Goal: Task Accomplishment & Management: Use online tool/utility

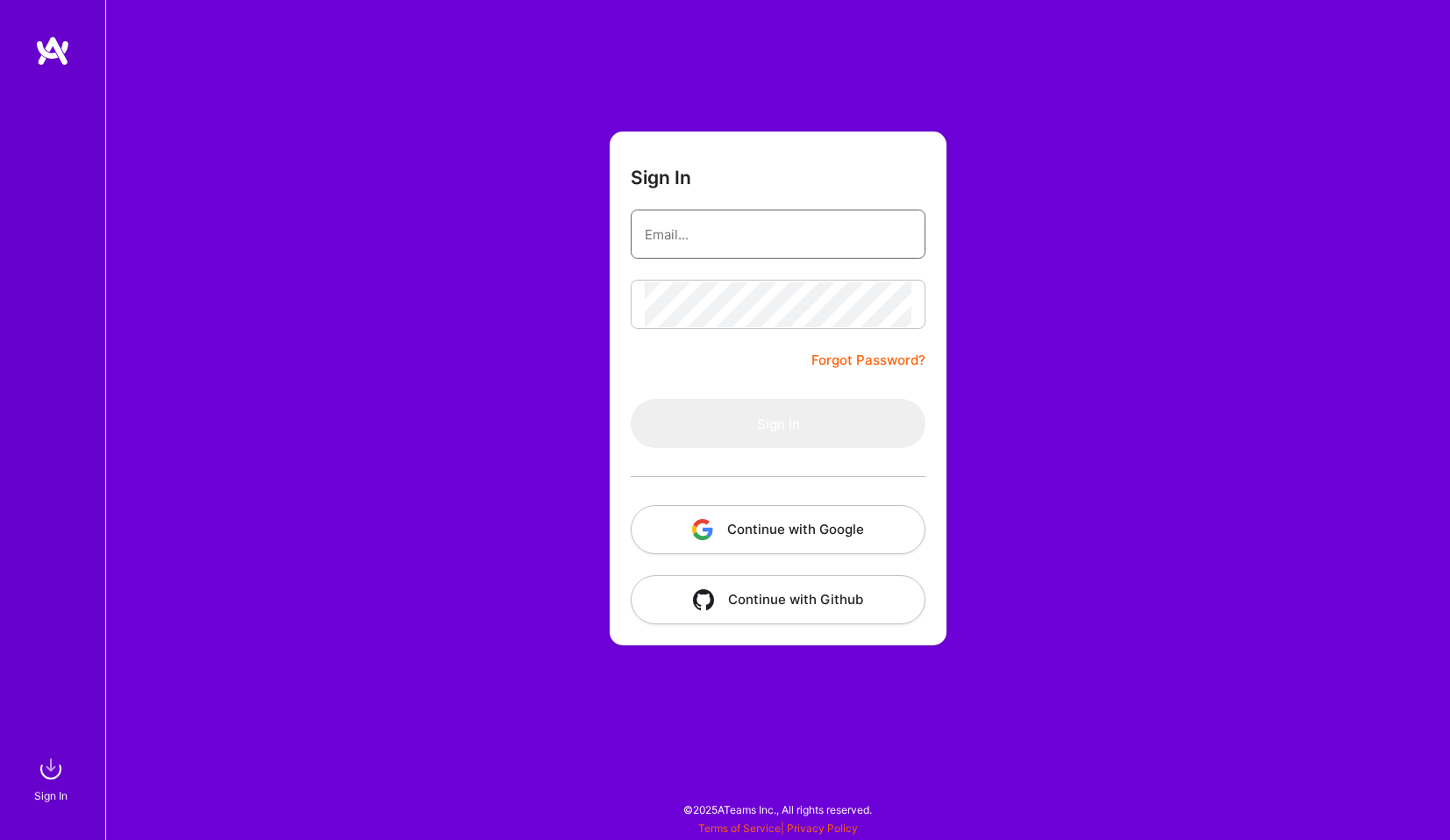
click at [747, 231] on input "email" at bounding box center [778, 234] width 266 height 45
type input "[EMAIL_ADDRESS][DOMAIN_NAME]"
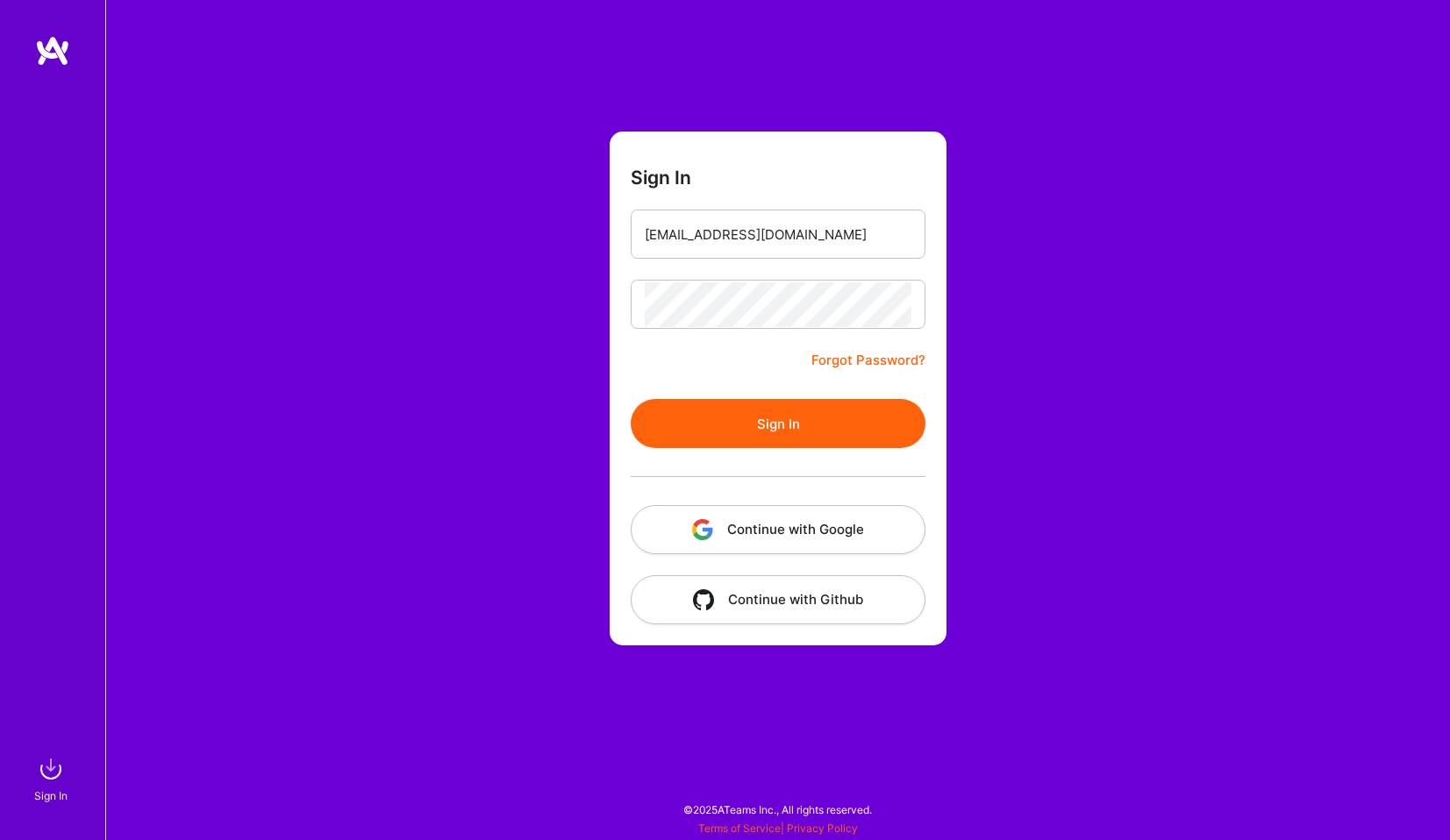
click at [751, 416] on button "Sign In" at bounding box center [778, 423] width 295 height 49
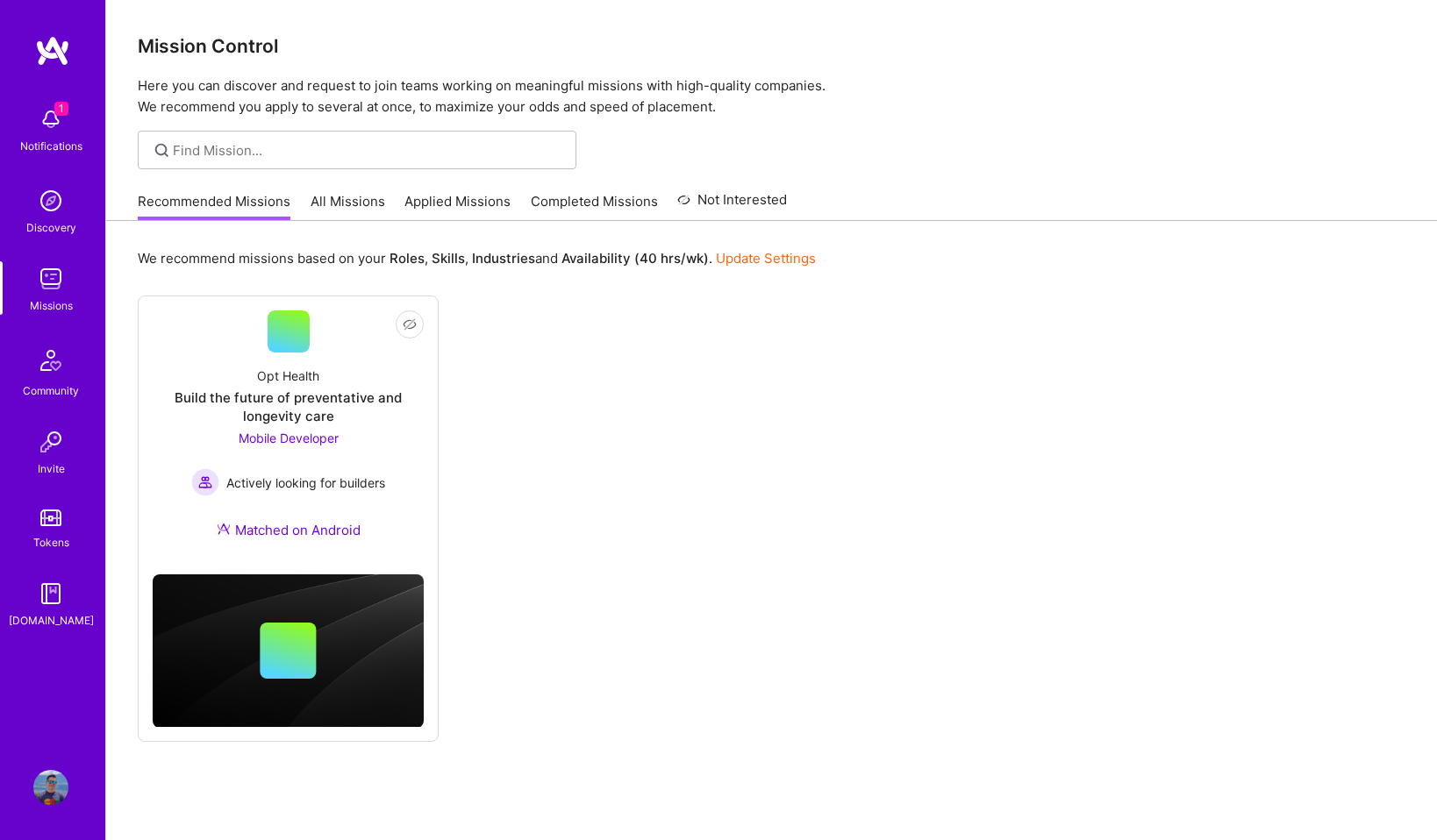
click at [304, 210] on div "Recommended Missions All Missions Applied Missions Completed Missions Not Inter…" at bounding box center [461, 201] width 649 height 38
click at [318, 209] on link "All Missions" at bounding box center [347, 206] width 75 height 29
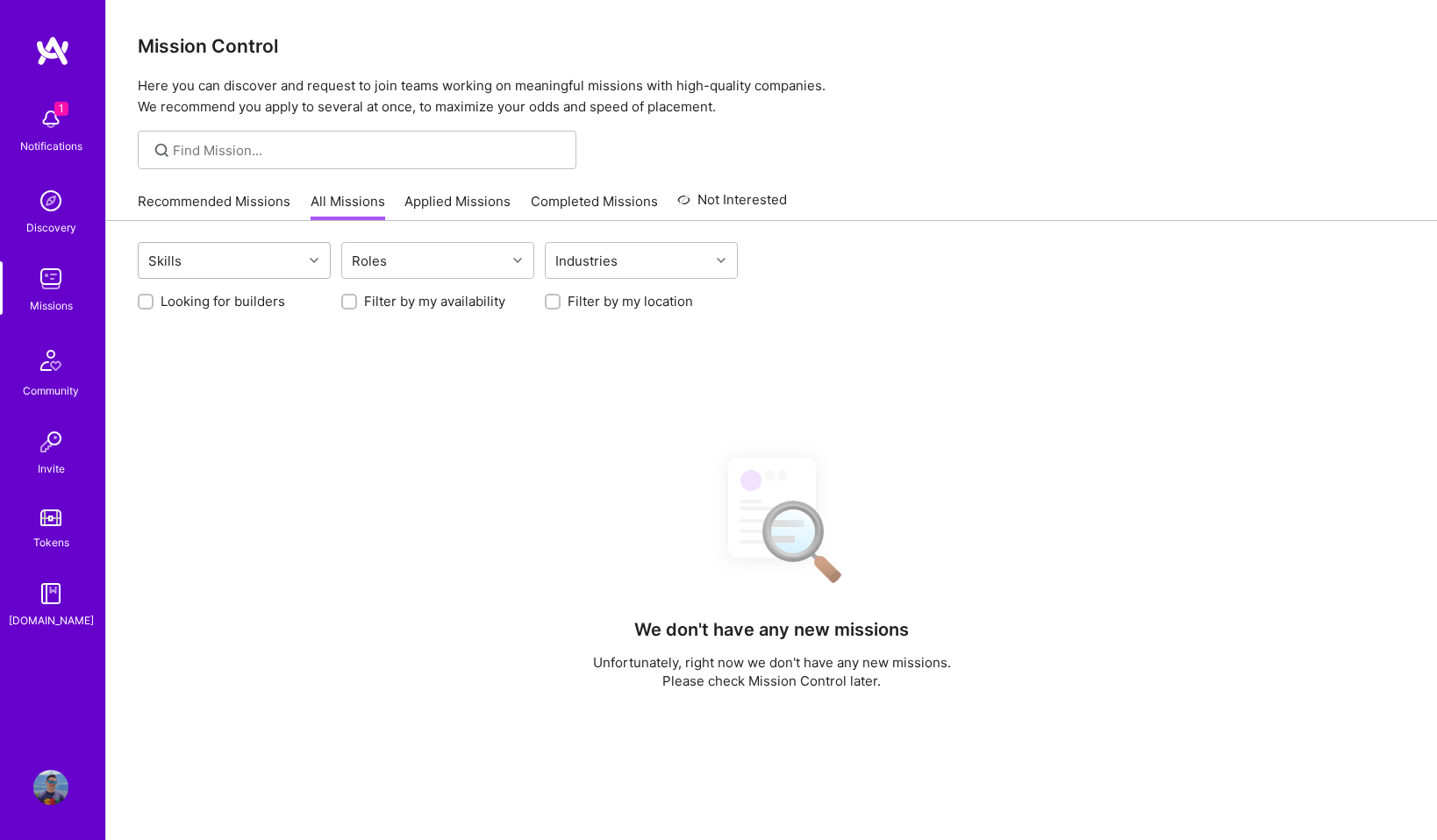
click at [274, 250] on div "Skills" at bounding box center [220, 261] width 164 height 35
